Goal: Find contact information: Find contact information

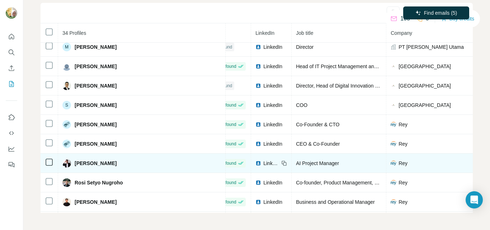
scroll to position [257, 16]
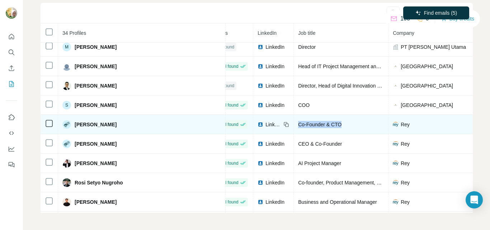
drag, startPoint x: 270, startPoint y: 123, endPoint x: 225, endPoint y: 125, distance: 44.5
click at [298, 125] on div "Co-Founder & CTO" at bounding box center [341, 124] width 86 height 7
drag, startPoint x: 452, startPoint y: 123, endPoint x: 415, endPoint y: 126, distance: 37.0
copy span "[PERSON_NAME][EMAIL_ADDRESS][DOMAIN_NAME]"
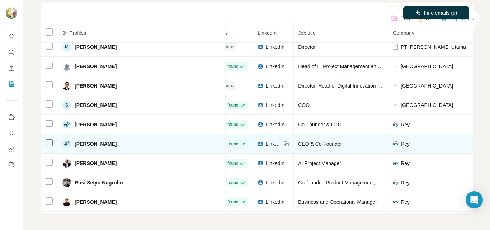
drag, startPoint x: 117, startPoint y: 144, endPoint x: 76, endPoint y: 145, distance: 40.5
click at [76, 145] on span "[PERSON_NAME]" at bounding box center [96, 143] width 42 height 7
copy span "[PERSON_NAME]"
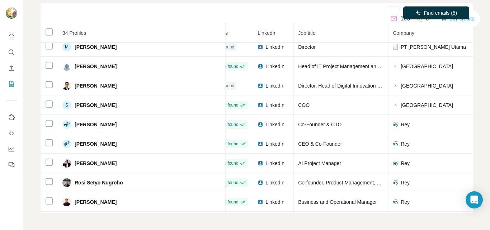
copy span "[PERSON_NAME]"
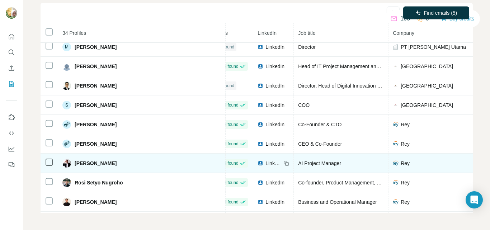
drag, startPoint x: 138, startPoint y: 159, endPoint x: 85, endPoint y: 163, distance: 52.5
click at [85, 163] on div "[PERSON_NAME]" at bounding box center [141, 163] width 158 height 9
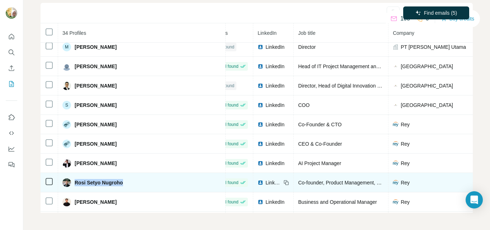
drag, startPoint x: 124, startPoint y: 183, endPoint x: 73, endPoint y: 184, distance: 51.3
click at [73, 184] on div "Rosi Setyo Nugroho" at bounding box center [141, 182] width 158 height 9
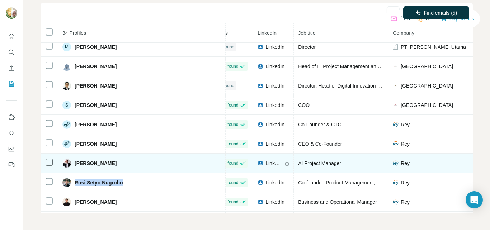
copy span "Rosi Setyo Nugroho"
drag, startPoint x: 138, startPoint y: 163, endPoint x: 73, endPoint y: 164, distance: 65.3
click at [73, 164] on div "[PERSON_NAME]" at bounding box center [141, 163] width 158 height 9
copy span "[PERSON_NAME]"
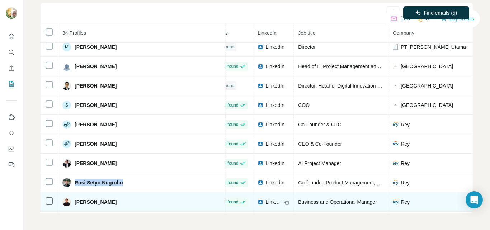
drag, startPoint x: 135, startPoint y: 201, endPoint x: 76, endPoint y: 201, distance: 58.8
click at [76, 201] on div "[PERSON_NAME]" at bounding box center [141, 202] width 158 height 9
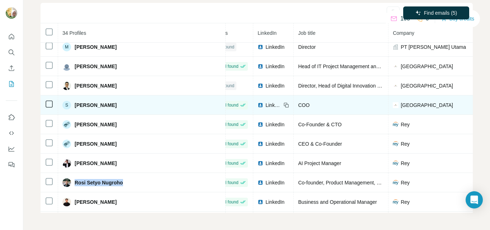
copy span "[PERSON_NAME]"
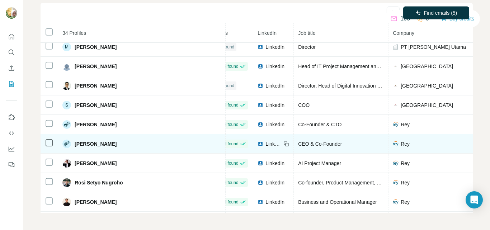
click at [298, 147] on div "CEO & Co-Founder" at bounding box center [341, 143] width 86 height 7
drag, startPoint x: 270, startPoint y: 143, endPoint x: 224, endPoint y: 146, distance: 46.0
click at [294, 146] on td "CEO & Co-Founder" at bounding box center [341, 143] width 95 height 19
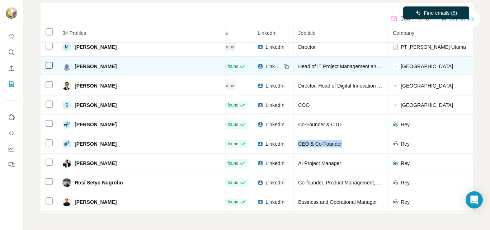
copy span "CEO & Co-Founder"
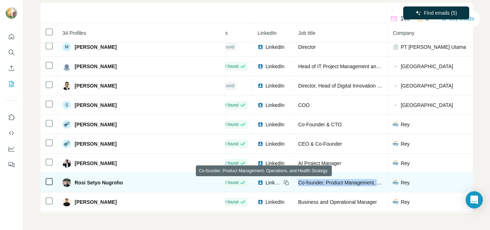
drag, startPoint x: 225, startPoint y: 182, endPoint x: 309, endPoint y: 182, distance: 83.2
click at [309, 182] on span "Co-founder, Product Management, Operations, and Health Strategy" at bounding box center [373, 183] width 150 height 6
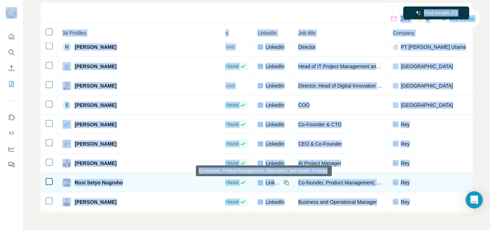
click at [299, 181] on span "Co-founder, Product Management, Operations, and Health Strategy" at bounding box center [373, 183] width 150 height 6
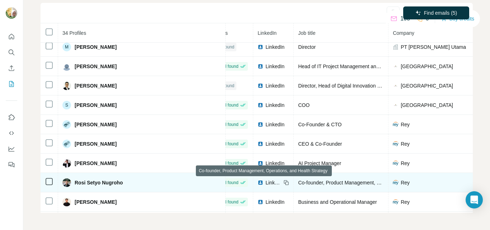
click at [298, 185] on div "Co-founder, Product Management, Operations, and Health Strategy" at bounding box center [341, 182] width 86 height 7
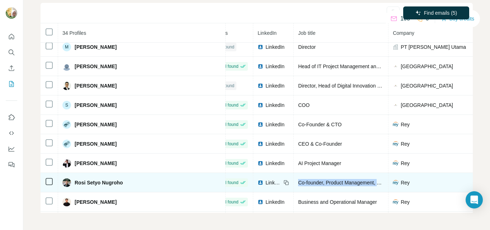
drag, startPoint x: 226, startPoint y: 183, endPoint x: 311, endPoint y: 182, distance: 85.3
click at [311, 182] on td "Co-founder, Product Management, Operations, and Health Strategy" at bounding box center [341, 182] width 95 height 19
copy span "Co-founder, Product Management, O"
click at [298, 184] on span "Co-founder, Product Management, Operations, and Health Strategy" at bounding box center [373, 183] width 150 height 6
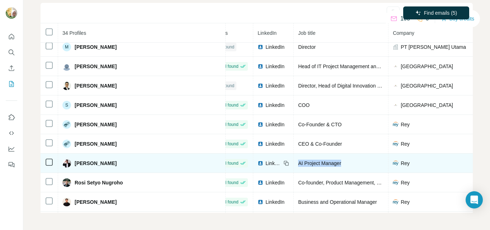
drag, startPoint x: 271, startPoint y: 163, endPoint x: 226, endPoint y: 164, distance: 44.5
click at [298, 165] on div "AI Project Manager" at bounding box center [341, 163] width 86 height 7
copy span "AI Project Manager"
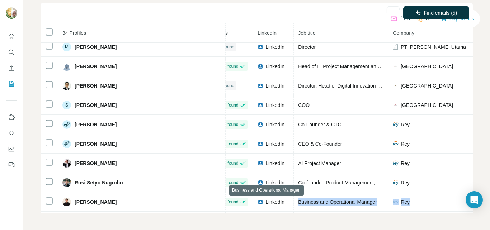
scroll to position [314, 16]
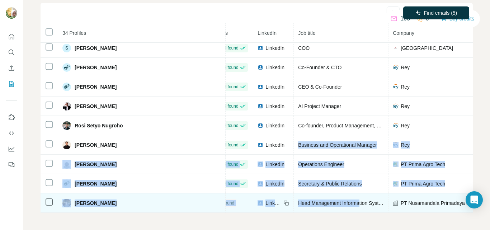
drag, startPoint x: 225, startPoint y: 203, endPoint x: 289, endPoint y: 197, distance: 63.4
click at [289, 199] on tbody "[PERSON_NAME] Not found LinkedIn General Manager And Consultant [PERSON_NAME] H…" at bounding box center [410, 19] width 773 height 581
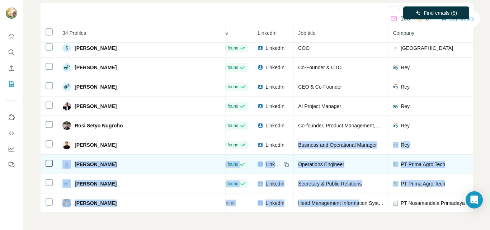
click at [294, 155] on td "Operations Engineer" at bounding box center [341, 164] width 95 height 19
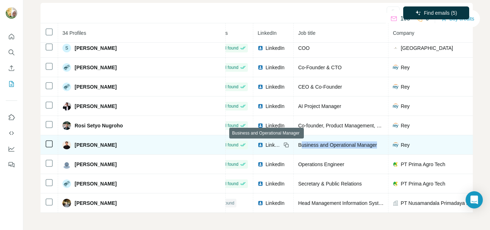
drag, startPoint x: 227, startPoint y: 146, endPoint x: 314, endPoint y: 142, distance: 87.2
click at [314, 142] on td "Business and Operational Manager" at bounding box center [341, 144] width 95 height 19
click at [298, 144] on span "Business and Operational Manager" at bounding box center [337, 145] width 79 height 6
drag, startPoint x: 225, startPoint y: 145, endPoint x: 313, endPoint y: 144, distance: 87.5
click at [313, 144] on td "Business and Operational Manager" at bounding box center [341, 144] width 95 height 19
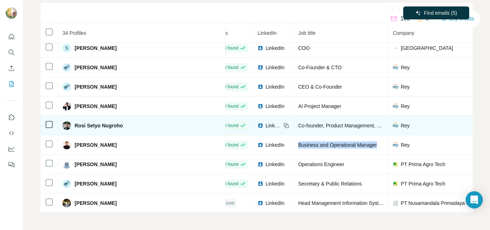
copy span "Business and Operational Manager"
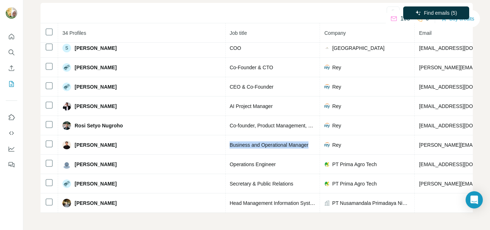
scroll to position [314, 96]
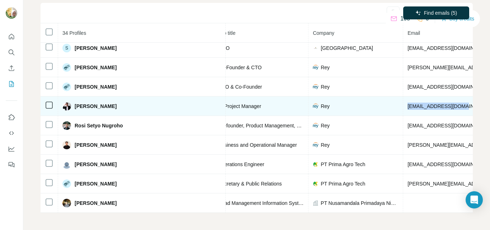
drag, startPoint x: 385, startPoint y: 108, endPoint x: 334, endPoint y: 106, distance: 50.9
click at [403, 106] on td "[EMAIL_ADDRESS][DOMAIN_NAME]" at bounding box center [470, 105] width 135 height 19
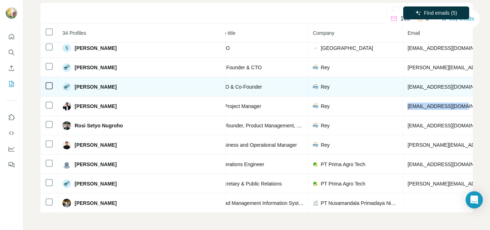
drag, startPoint x: 120, startPoint y: 88, endPoint x: 75, endPoint y: 83, distance: 45.4
click at [74, 84] on div "[PERSON_NAME]" at bounding box center [141, 86] width 158 height 9
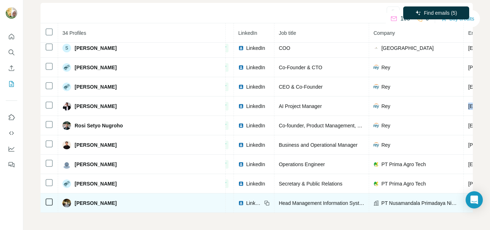
scroll to position [314, 35]
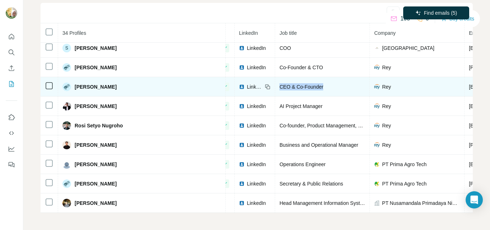
drag, startPoint x: 252, startPoint y: 85, endPoint x: 200, endPoint y: 89, distance: 51.7
click at [200, 89] on tr "[PERSON_NAME] Email found LinkedIn CEO & Co-Founder Rey [EMAIL_ADDRESS][DOMAIN_…" at bounding box center [391, 86] width 773 height 19
